Goal: Information Seeking & Learning: Learn about a topic

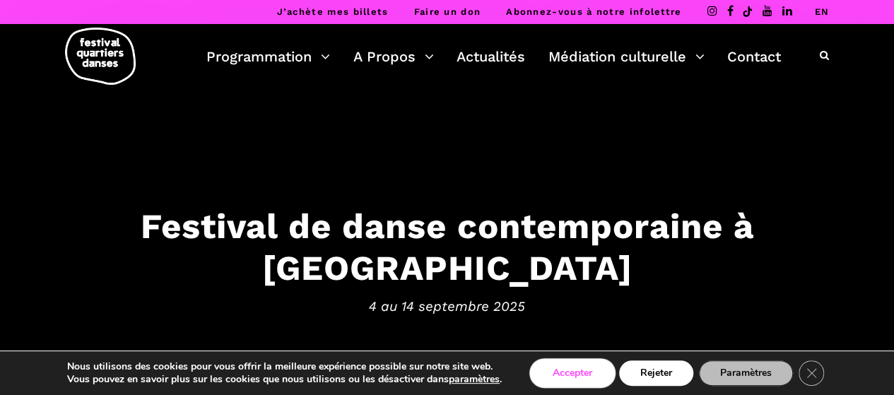
click at [582, 383] on button "Accepter" at bounding box center [572, 372] width 82 height 25
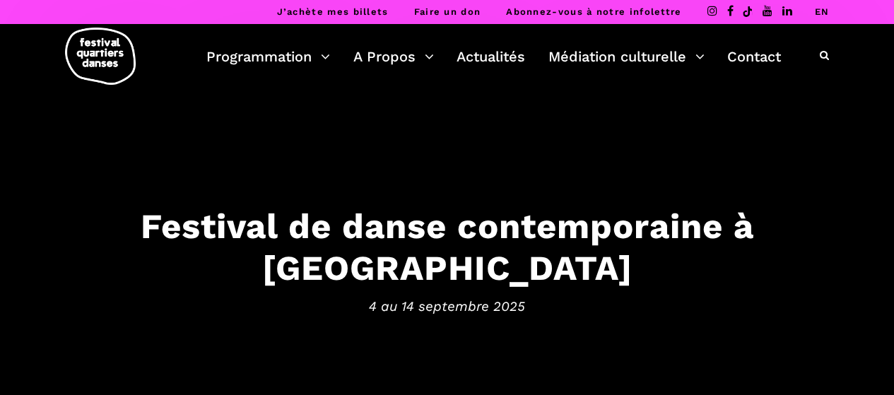
scroll to position [9, 0]
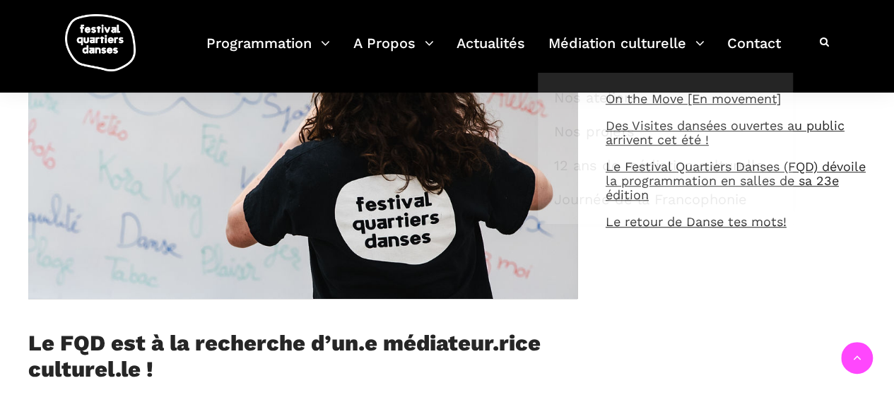
drag, startPoint x: 693, startPoint y: 319, endPoint x: 691, endPoint y: 298, distance: 20.6
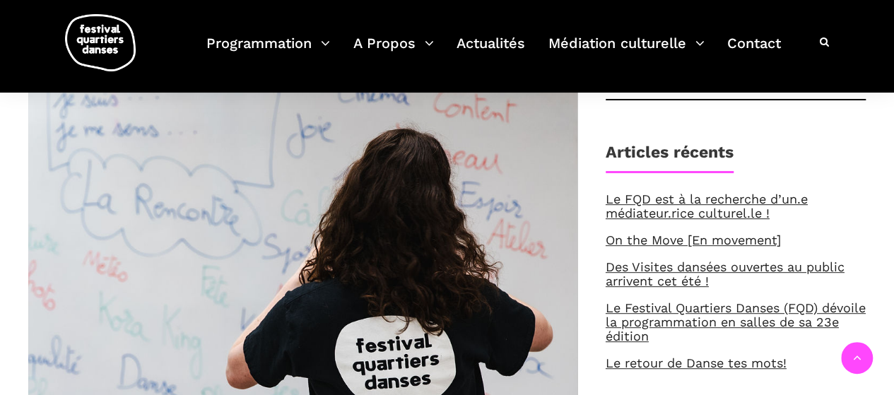
scroll to position [283, 0]
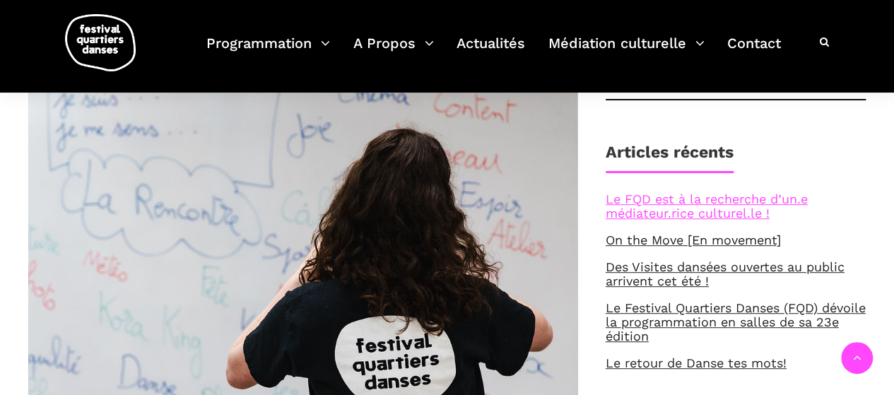
click at [695, 198] on link "Le FQD est à la recherche d’un.e médiateur.rice culturel.le !" at bounding box center [707, 205] width 202 height 29
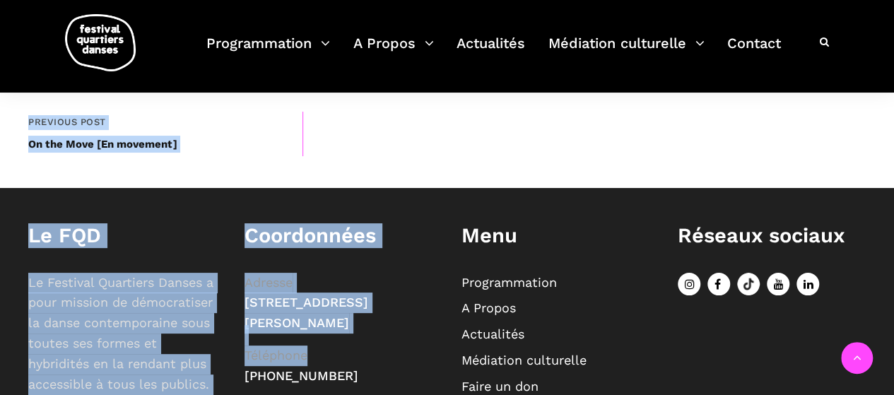
scroll to position [2031, 0]
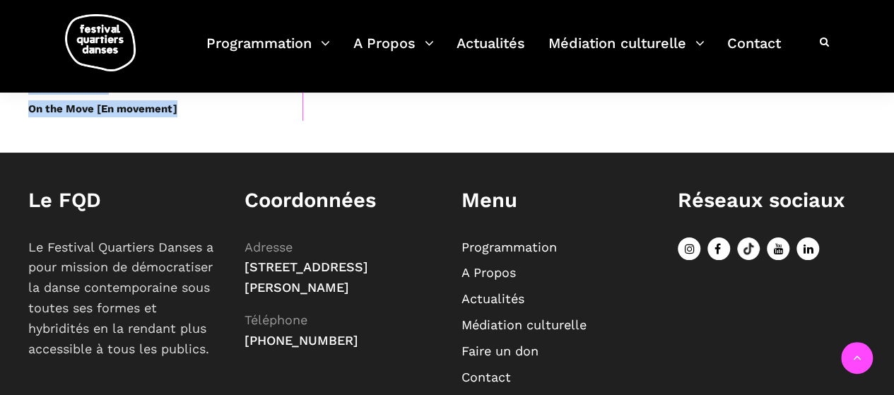
drag, startPoint x: 28, startPoint y: 235, endPoint x: 400, endPoint y: 158, distance: 379.7
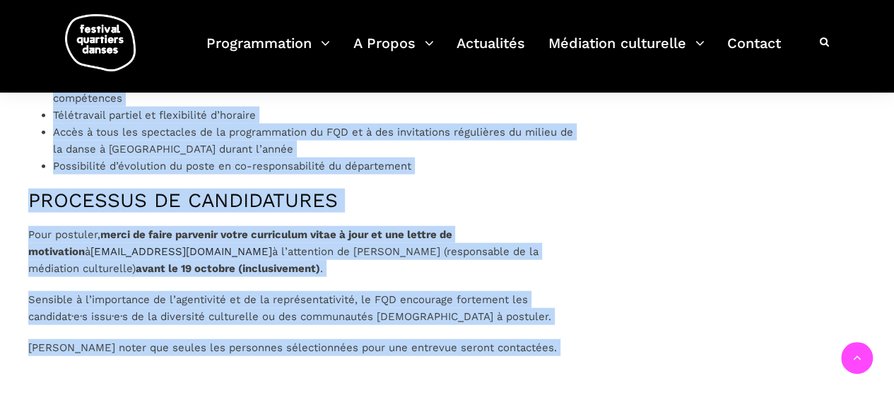
scroll to position [1536, 0]
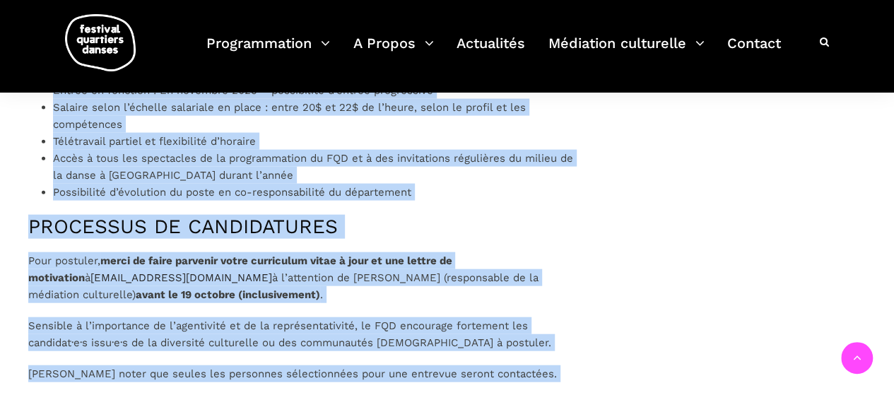
copy div "Le Festival Quartiers Danses (FQD) a pour mission de démocratiser la danse cont…"
